Goal: Transaction & Acquisition: Purchase product/service

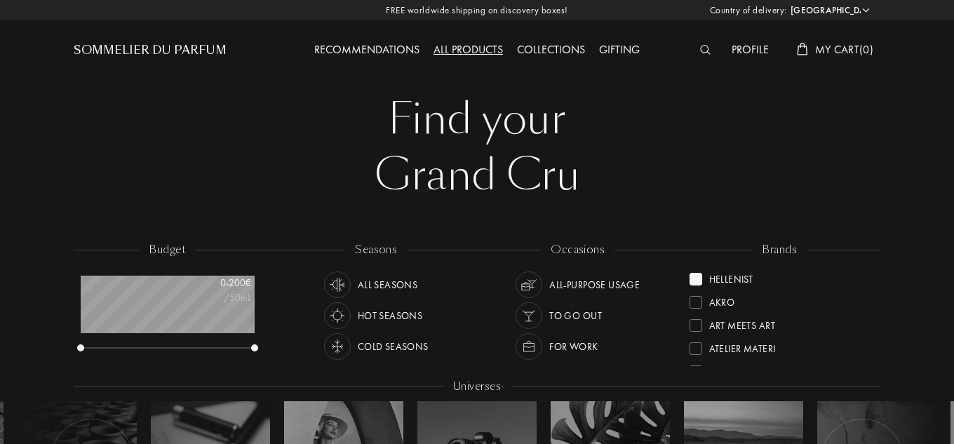
select select "ES"
click at [728, 279] on div "Hellenist" at bounding box center [732, 276] width 44 height 19
click at [757, 273] on div "L'Orchestre Parfum" at bounding box center [757, 273] width 95 height 19
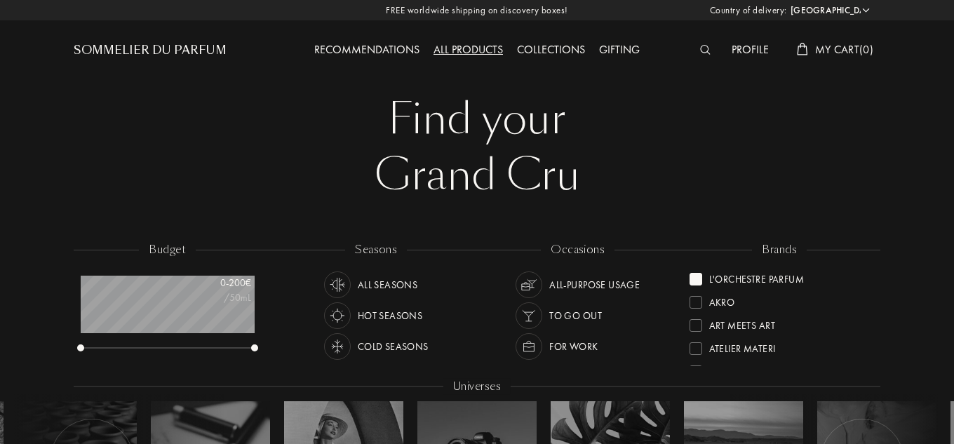
scroll to position [0, 0]
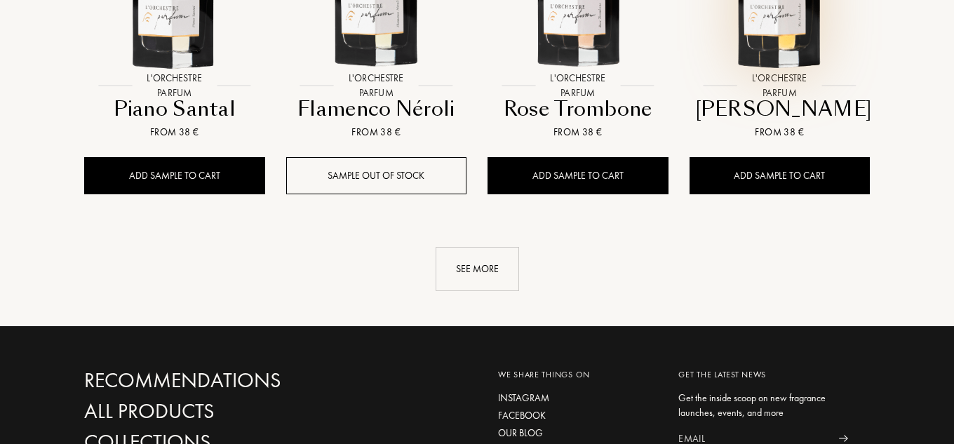
scroll to position [1474, 0]
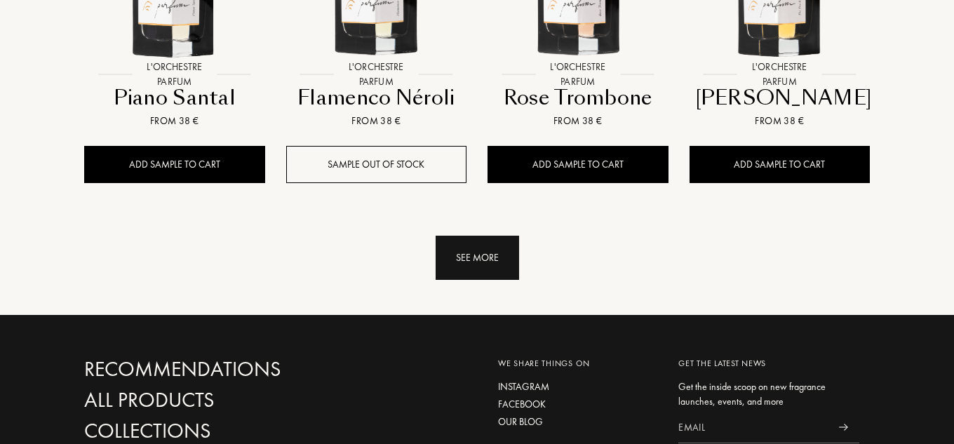
click at [468, 260] on div "See more" at bounding box center [478, 258] width 84 height 44
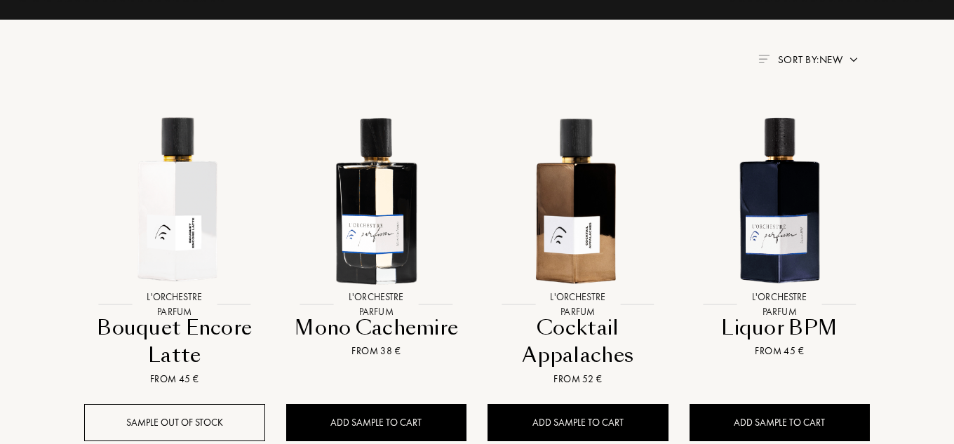
scroll to position [632, 0]
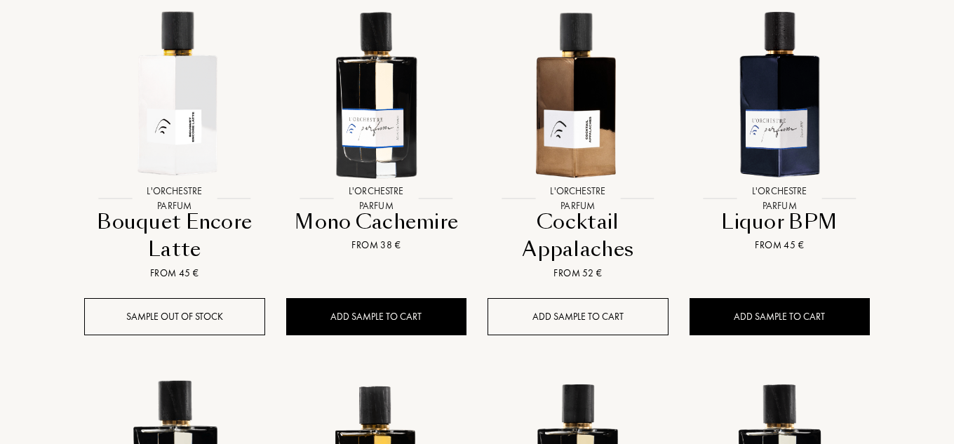
drag, startPoint x: 561, startPoint y: 317, endPoint x: 573, endPoint y: 325, distance: 14.2
click at [561, 317] on div "Add sample to cart" at bounding box center [578, 316] width 181 height 37
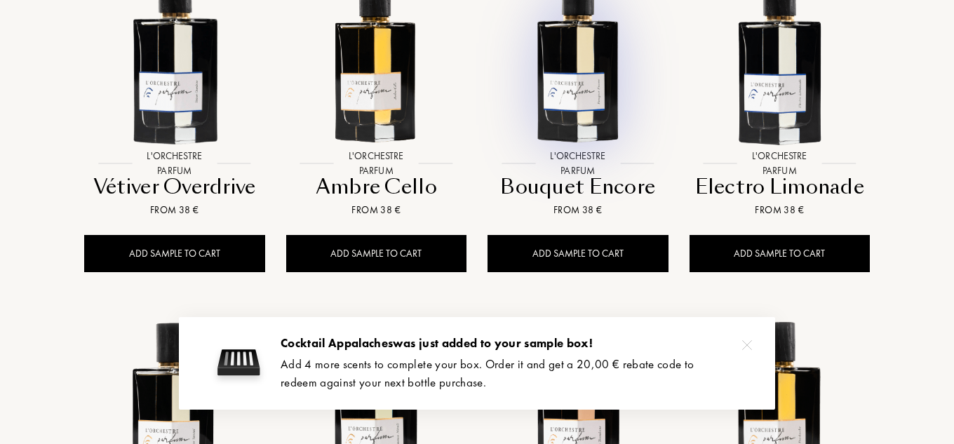
scroll to position [1053, 0]
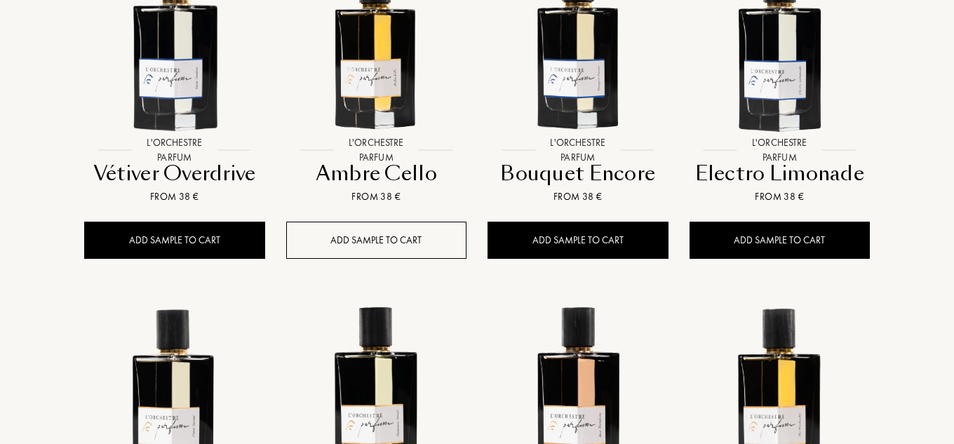
click at [370, 243] on div "Add sample to cart" at bounding box center [376, 240] width 181 height 37
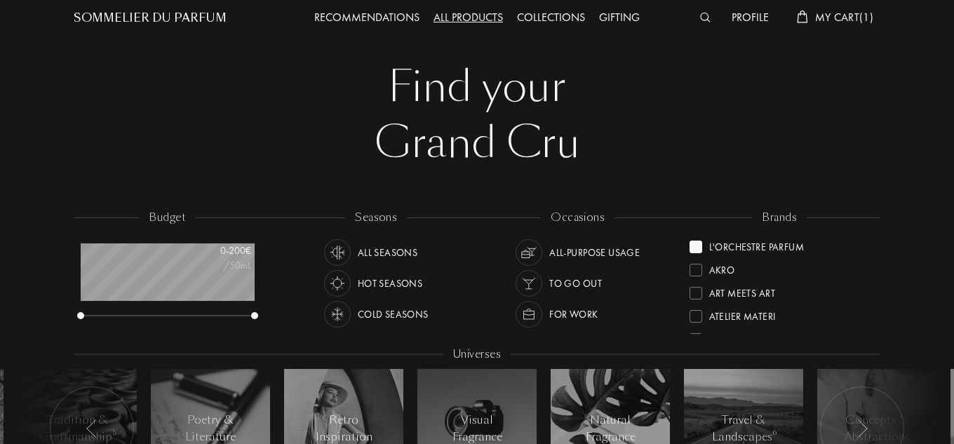
scroll to position [0, 0]
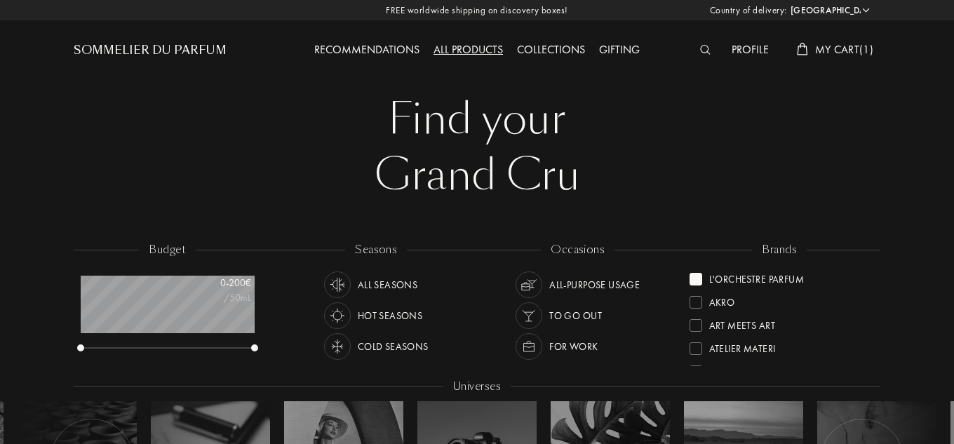
drag, startPoint x: 842, startPoint y: 51, endPoint x: 841, endPoint y: 58, distance: 7.2
click at [842, 51] on span "My Cart ( 1 )" at bounding box center [844, 49] width 58 height 15
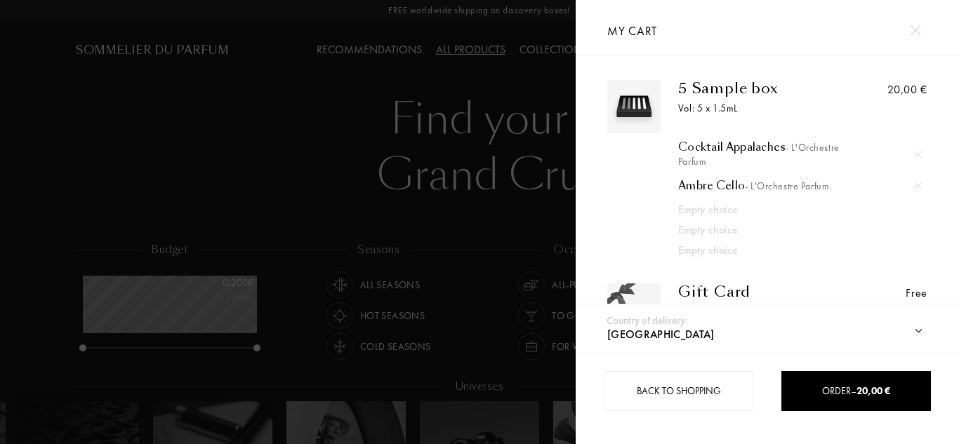
click at [910, 30] on img at bounding box center [915, 30] width 11 height 11
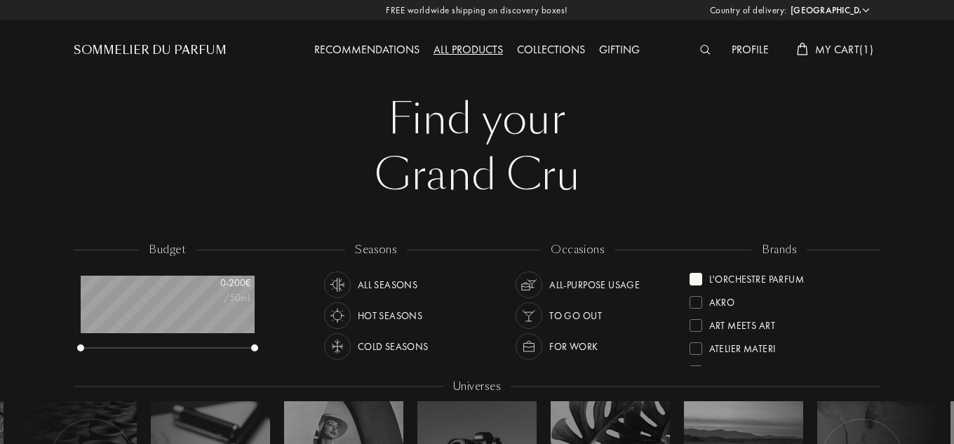
click at [717, 301] on div "Akro" at bounding box center [723, 300] width 26 height 19
click at [726, 296] on div "L'Orchestre Parfum" at bounding box center [757, 300] width 95 height 19
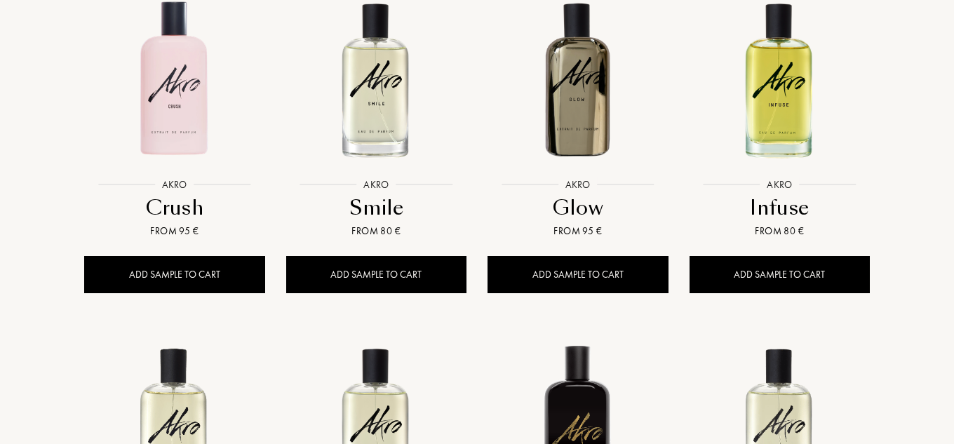
scroll to position [632, 0]
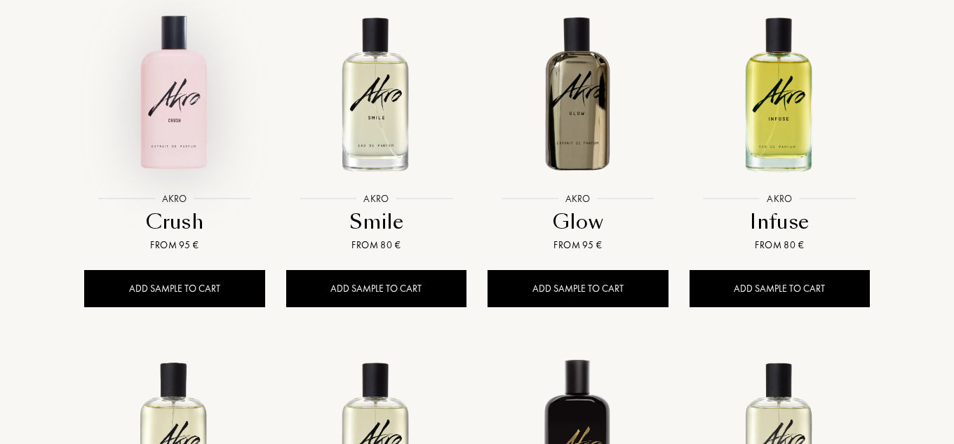
click at [191, 133] on img at bounding box center [175, 93] width 182 height 182
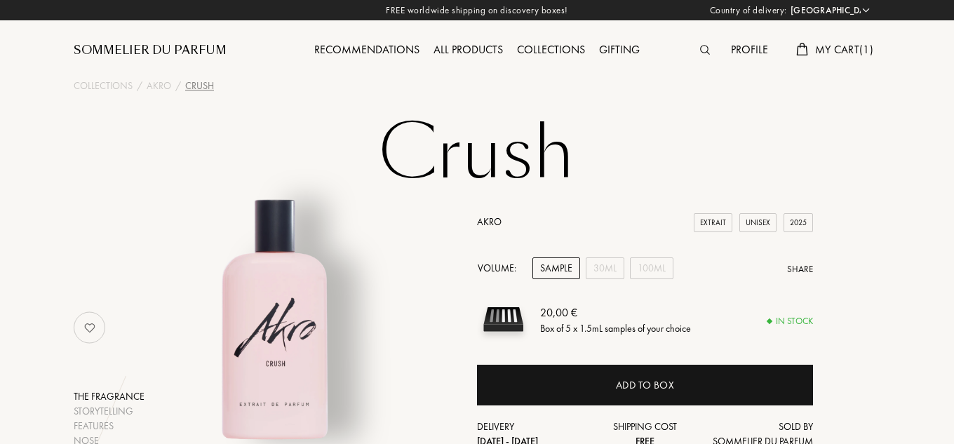
select select "ES"
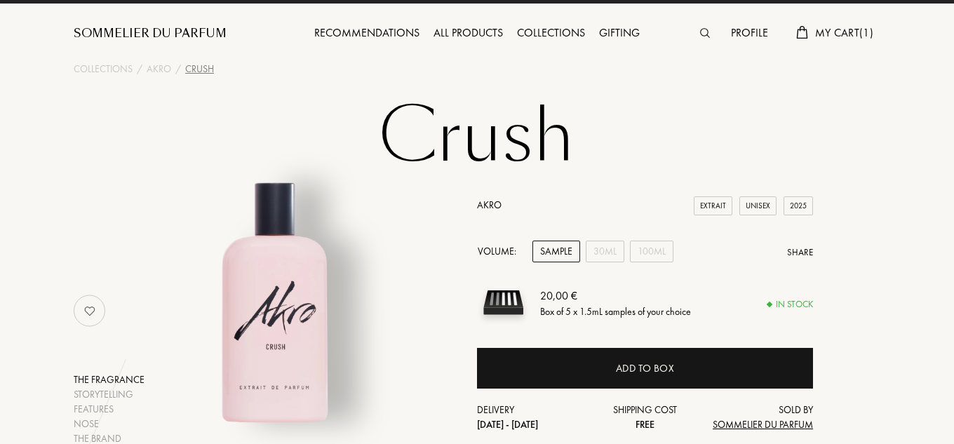
scroll to position [70, 0]
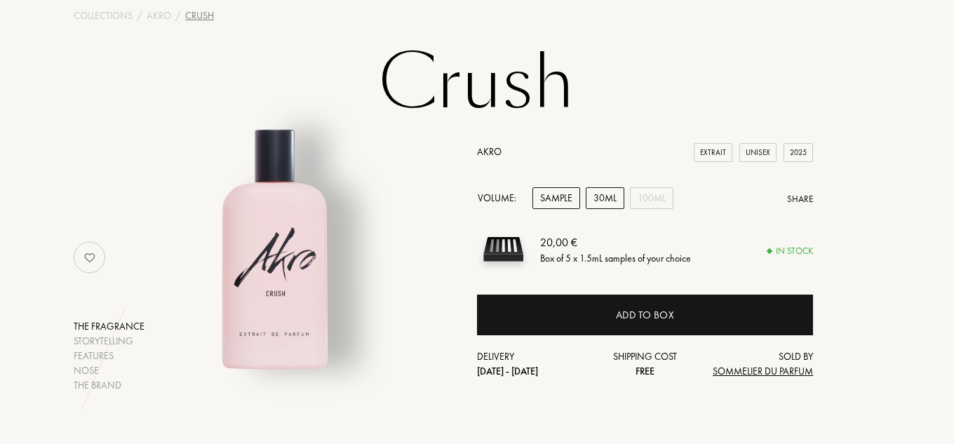
click at [615, 203] on div "30mL" at bounding box center [605, 198] width 39 height 22
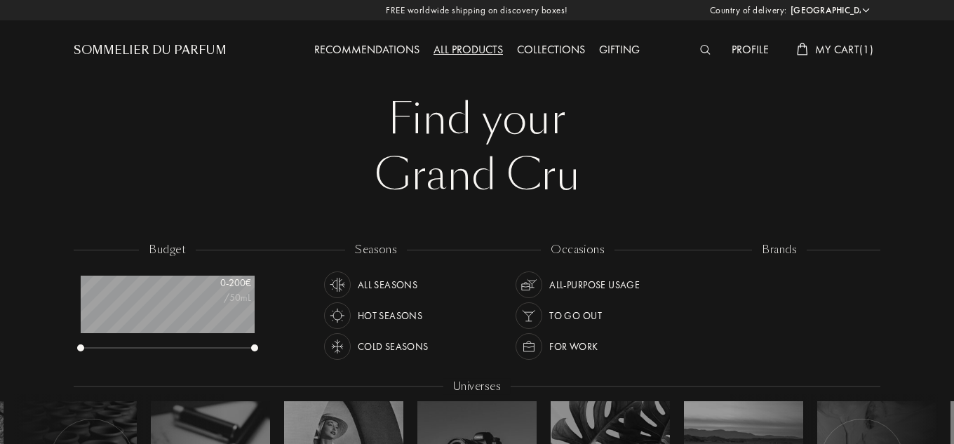
select select "ES"
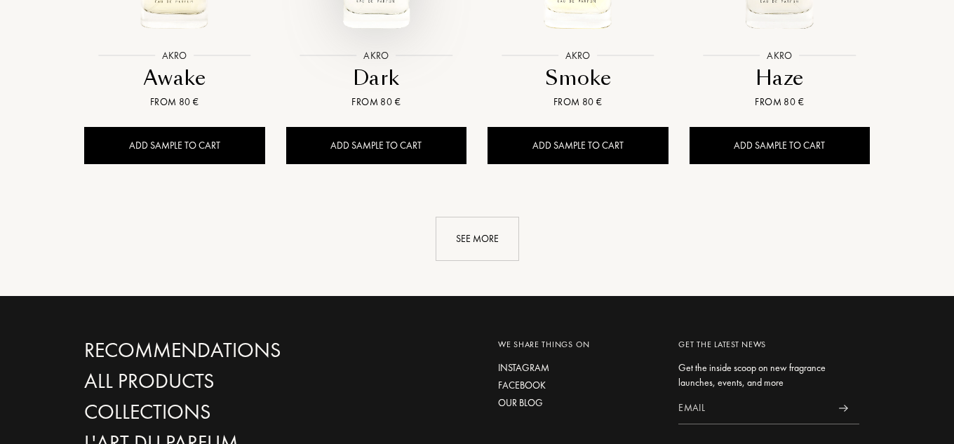
scroll to position [1474, 0]
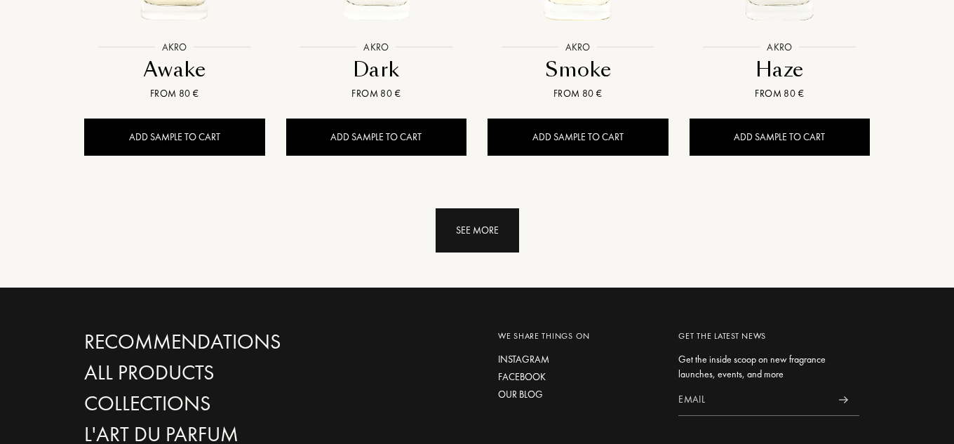
drag, startPoint x: 479, startPoint y: 235, endPoint x: 604, endPoint y: 264, distance: 127.5
click at [480, 235] on div "See more" at bounding box center [478, 230] width 84 height 44
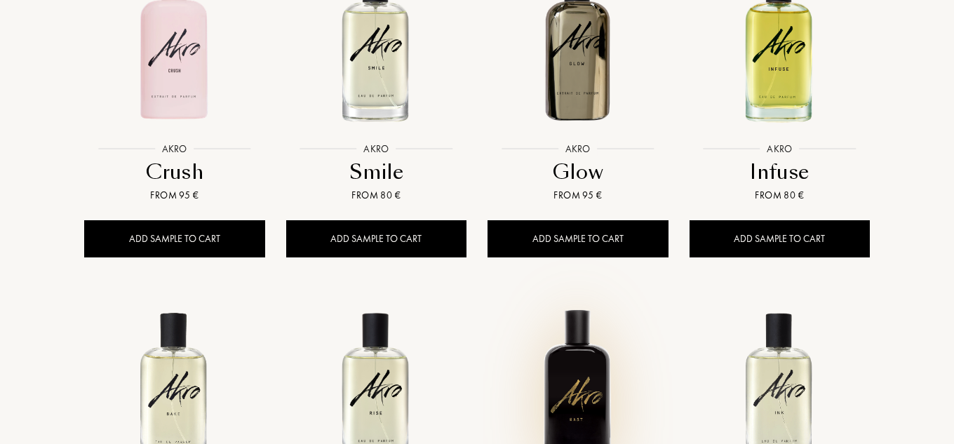
scroll to position [632, 0]
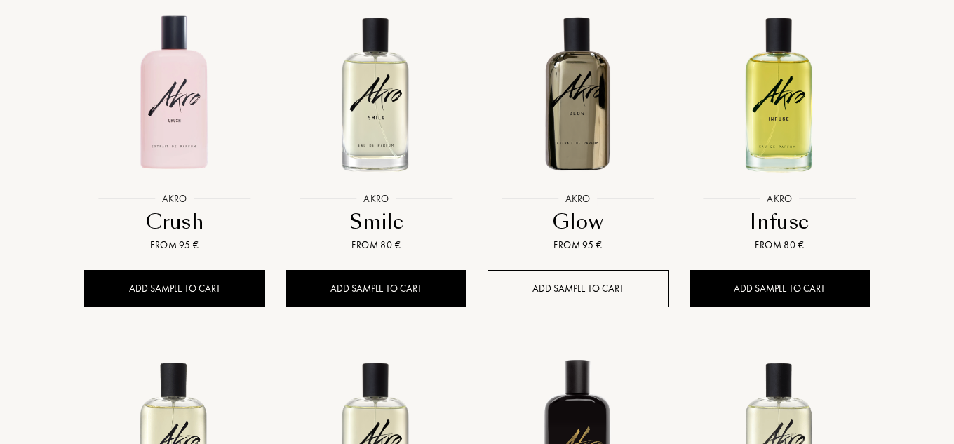
click at [582, 293] on div "Add sample to cart" at bounding box center [578, 288] width 181 height 37
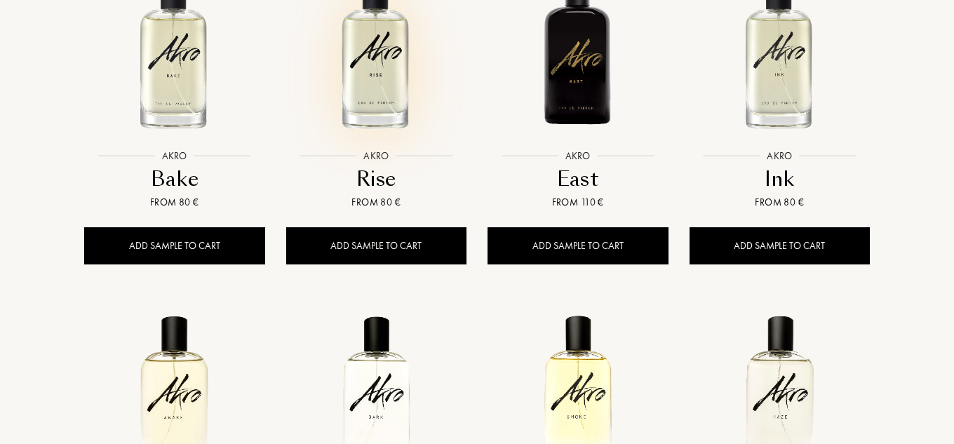
scroll to position [1053, 0]
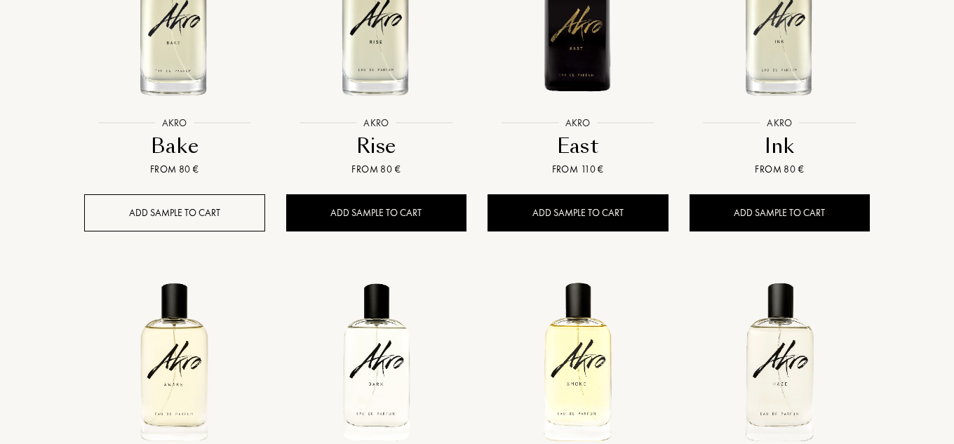
click at [192, 213] on div "Add sample to cart" at bounding box center [174, 212] width 181 height 37
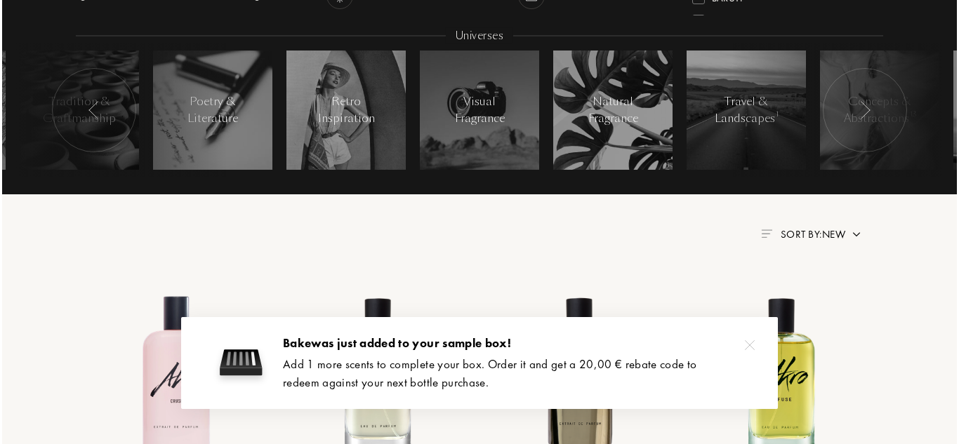
scroll to position [0, 0]
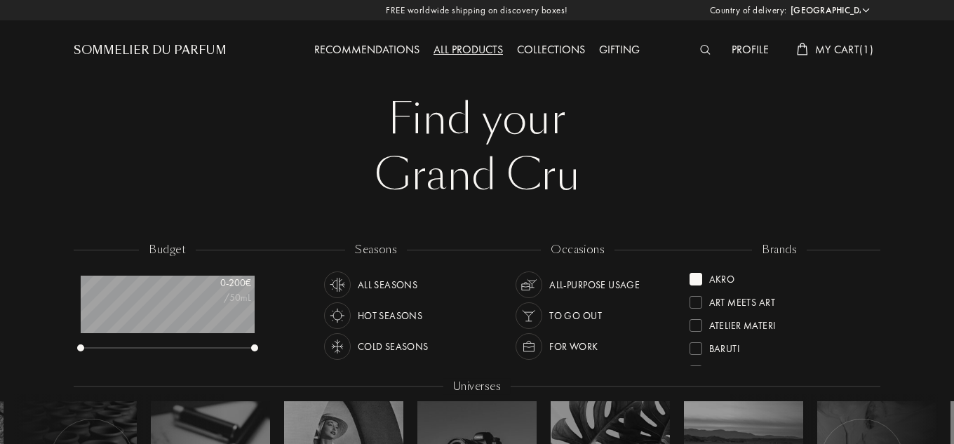
click at [854, 50] on span "My Cart ( 1 )" at bounding box center [844, 49] width 58 height 15
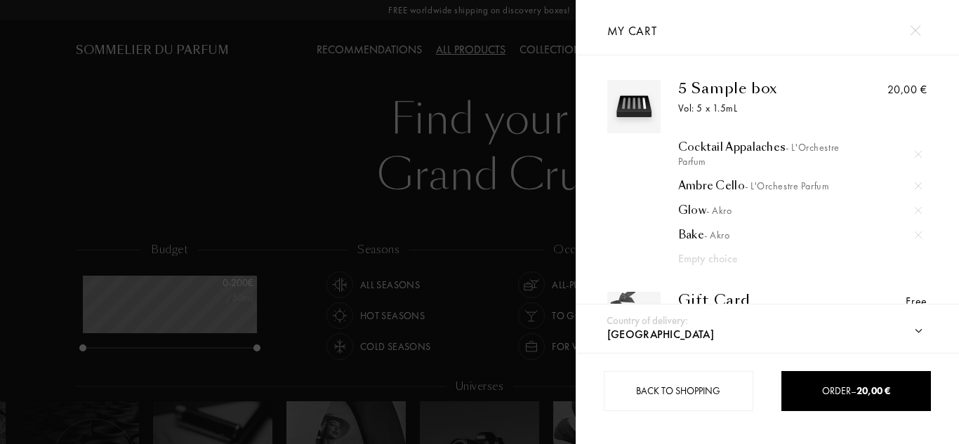
click at [912, 34] on img at bounding box center [915, 30] width 11 height 11
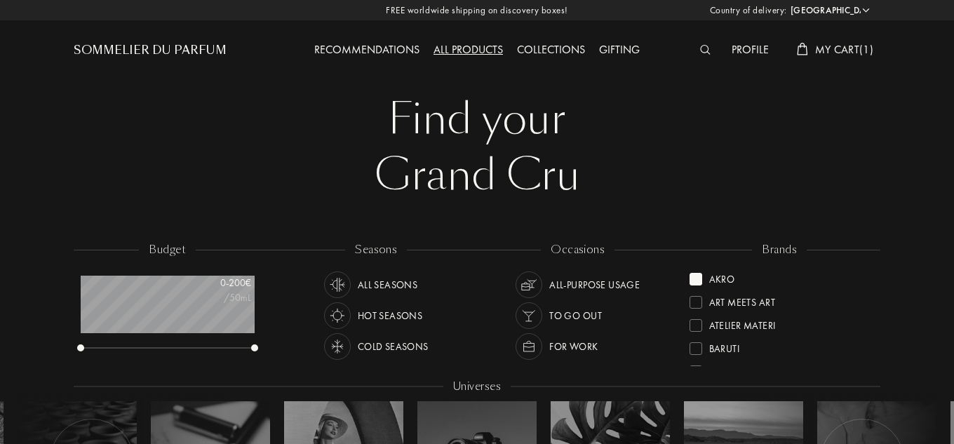
click at [726, 277] on div "Akro" at bounding box center [723, 276] width 26 height 19
click at [778, 324] on div "Goldfield & Banks" at bounding box center [755, 321] width 91 height 19
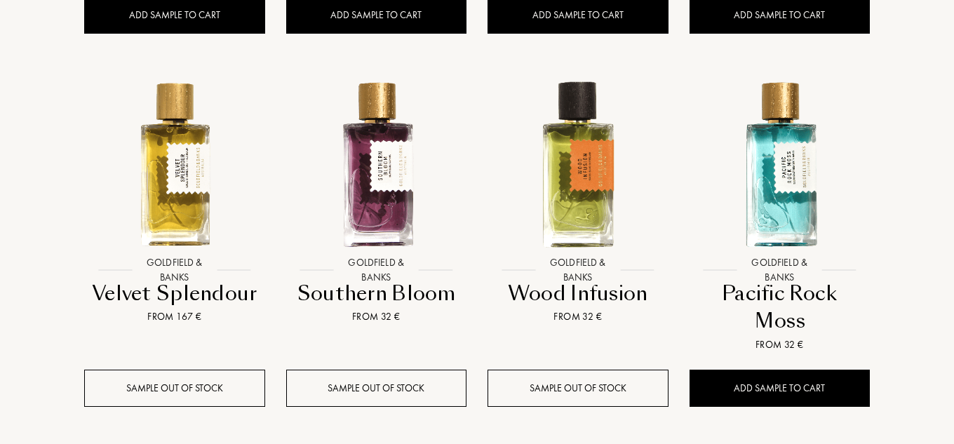
scroll to position [1404, 0]
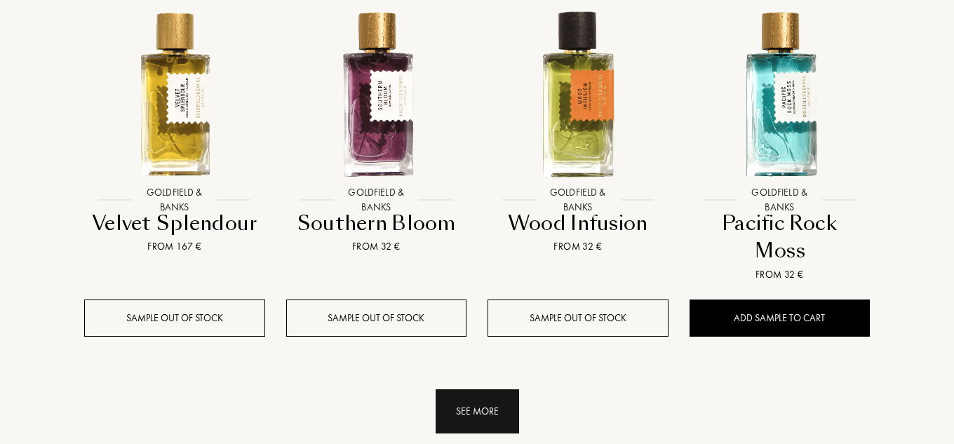
click at [485, 389] on div "See more" at bounding box center [478, 411] width 84 height 44
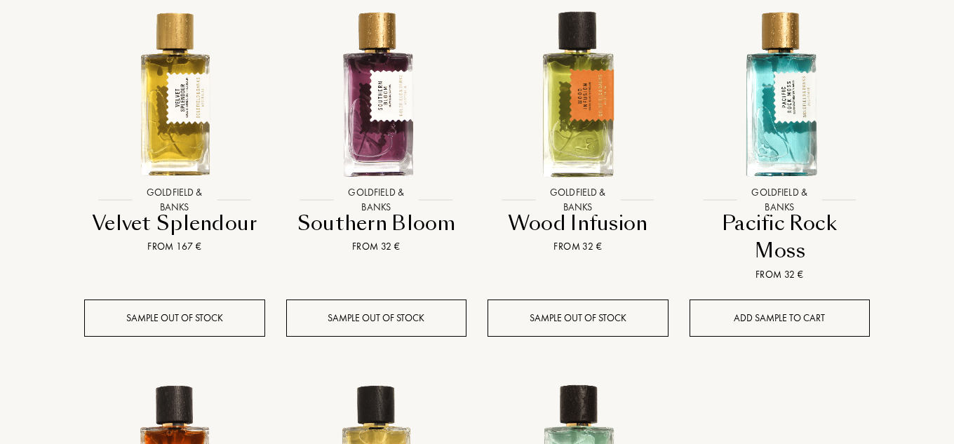
click at [787, 300] on div "Add sample to cart" at bounding box center [780, 318] width 181 height 37
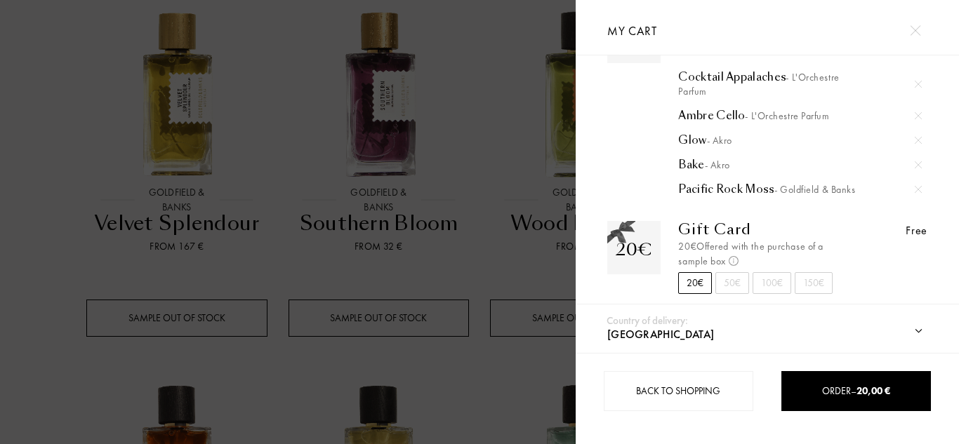
scroll to position [0, 0]
